Goal: Task Accomplishment & Management: Use online tool/utility

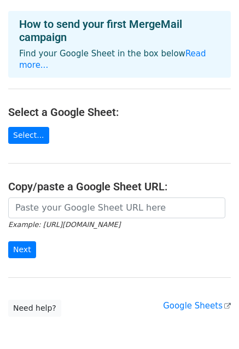
scroll to position [45, 0]
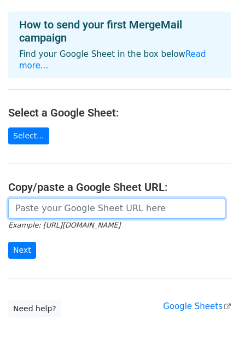
click at [98, 206] on input "url" at bounding box center [116, 208] width 217 height 21
paste input "[URL][DOMAIN_NAME]"
type input "https://docs.google.com/forms/d/e/1FAIpQLSfKhr9pcS6cnjB1KM8hGp9Fh8IDWfP21Hz97RD…"
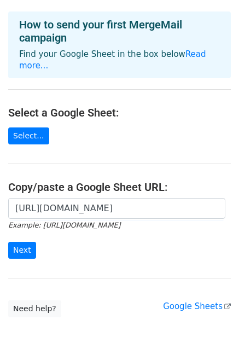
scroll to position [0, 0]
drag, startPoint x: 18, startPoint y: 247, endPoint x: 17, endPoint y: 238, distance: 8.8
click at [17, 238] on div "https://docs.google.com/forms/d/e/1FAIpQLSfKhr9pcS6cnjB1KM8hGp9Fh8IDWfP21Hz97RD…" at bounding box center [119, 234] width 239 height 72
click at [17, 242] on input "Next" at bounding box center [22, 250] width 28 height 17
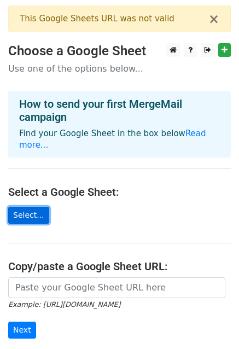
click at [33, 207] on link "Select..." at bounding box center [28, 215] width 41 height 17
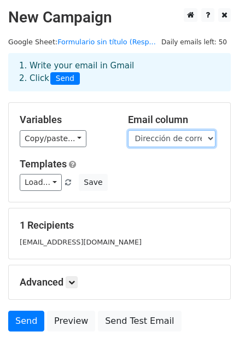
click at [162, 136] on select "Marca temporal Dirección de correo electrónico Nombres y Apellidos Correo elect…" at bounding box center [171, 138] width 87 height 17
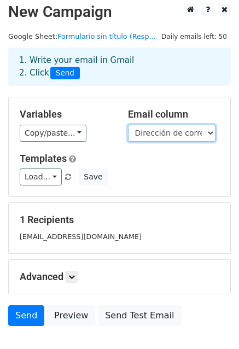
scroll to position [74, 0]
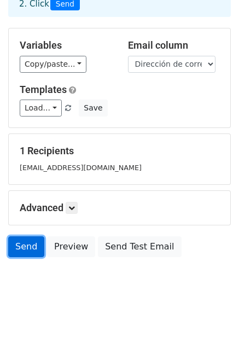
click at [24, 241] on link "Send" at bounding box center [26, 246] width 36 height 21
